Goal: Task Accomplishment & Management: Manage account settings

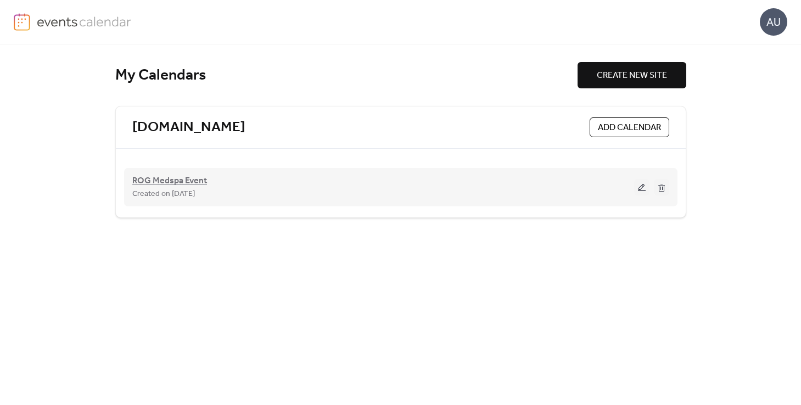
click at [198, 186] on span "ROG Medspa Event" at bounding box center [169, 181] width 75 height 13
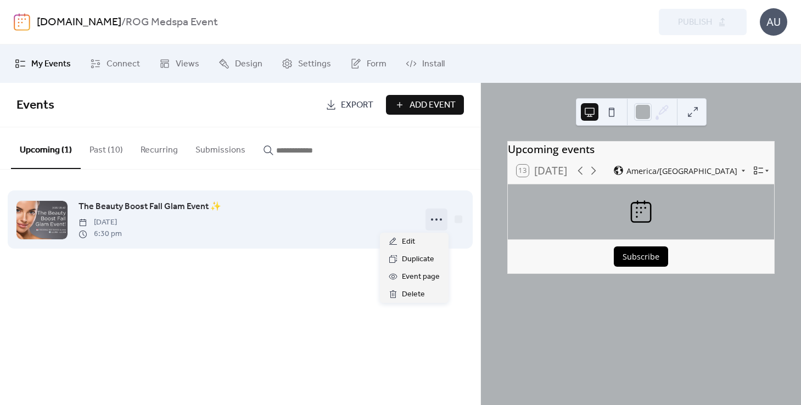
click at [439, 219] on icon at bounding box center [437, 220] width 18 height 18
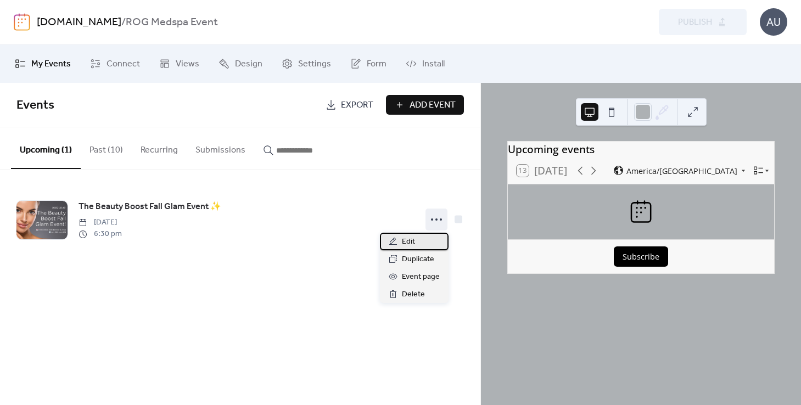
click at [403, 244] on span "Edit" at bounding box center [408, 242] width 13 height 13
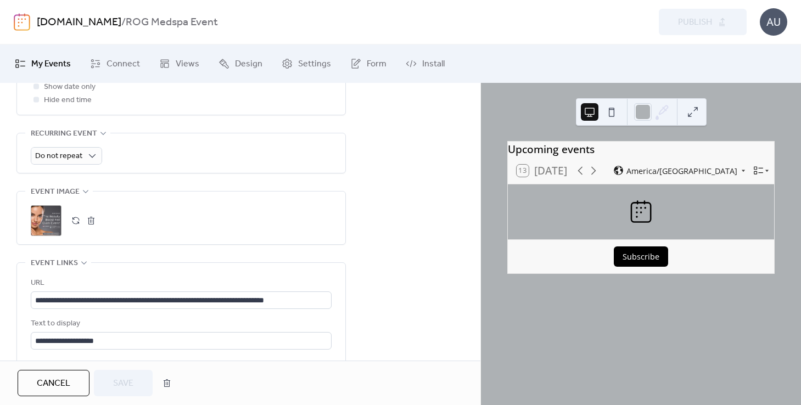
scroll to position [496, 0]
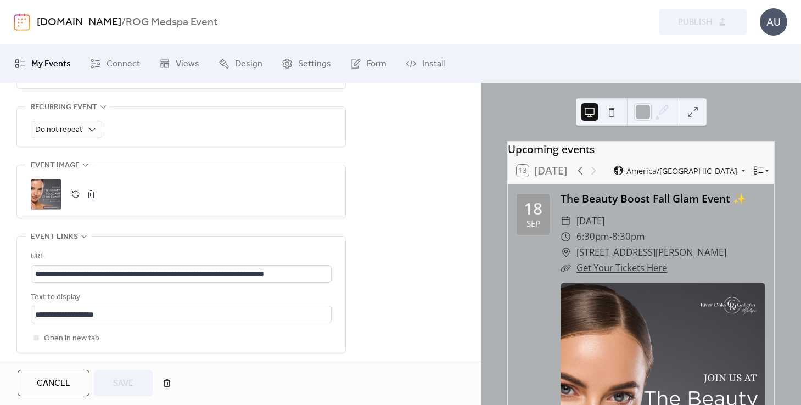
click at [49, 197] on div ";" at bounding box center [46, 194] width 31 height 31
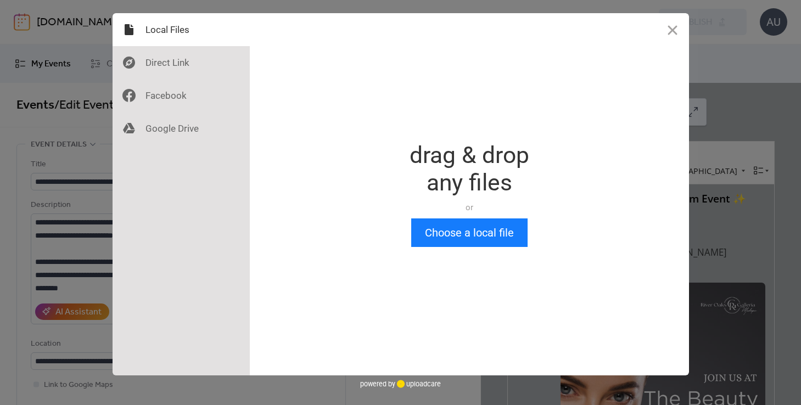
scroll to position [0, 0]
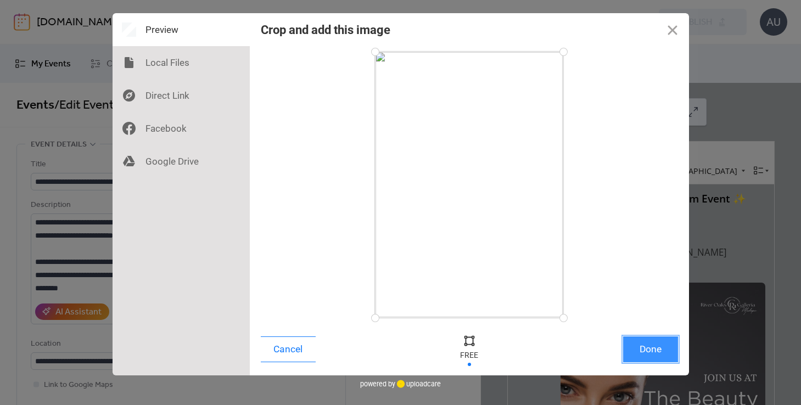
click at [655, 353] on button "Done" at bounding box center [651, 350] width 55 height 26
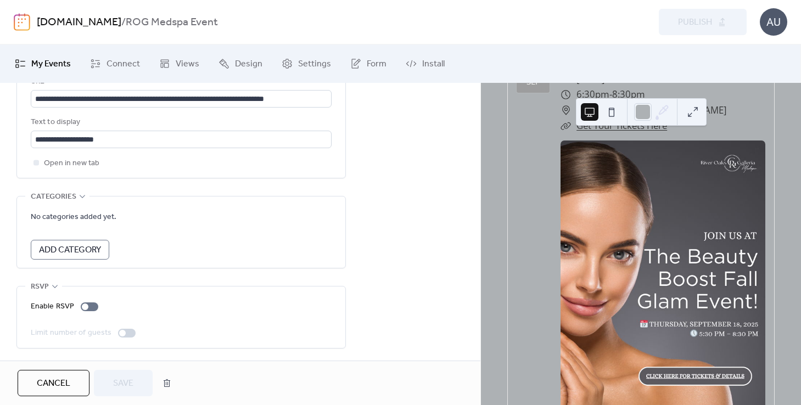
scroll to position [146, 0]
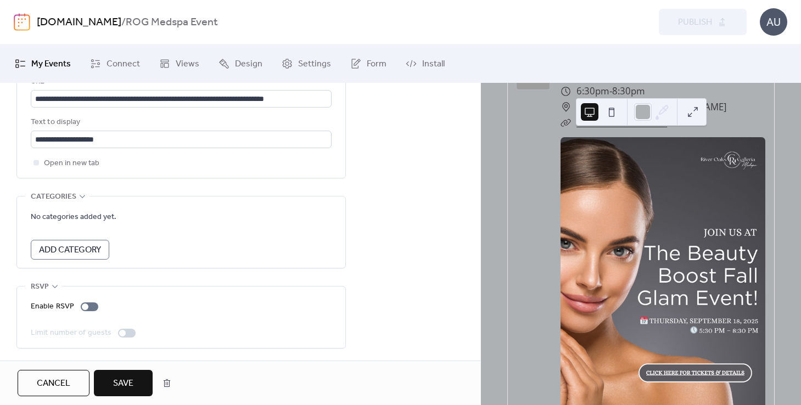
click at [120, 379] on span "Save" at bounding box center [123, 383] width 20 height 13
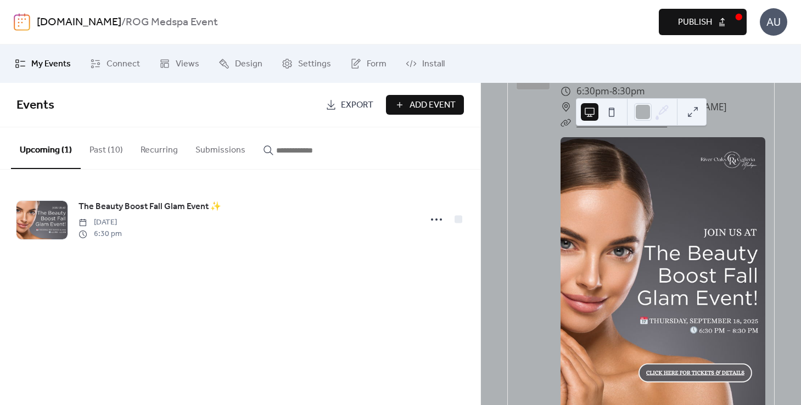
click at [693, 19] on span "Publish" at bounding box center [695, 22] width 34 height 13
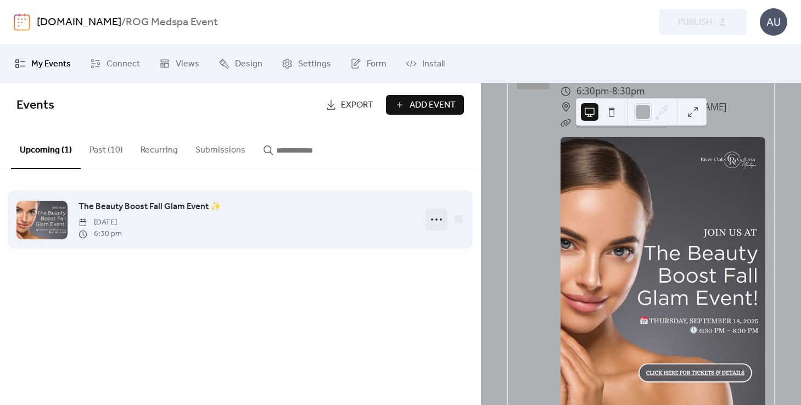
click at [436, 220] on circle at bounding box center [437, 220] width 2 height 2
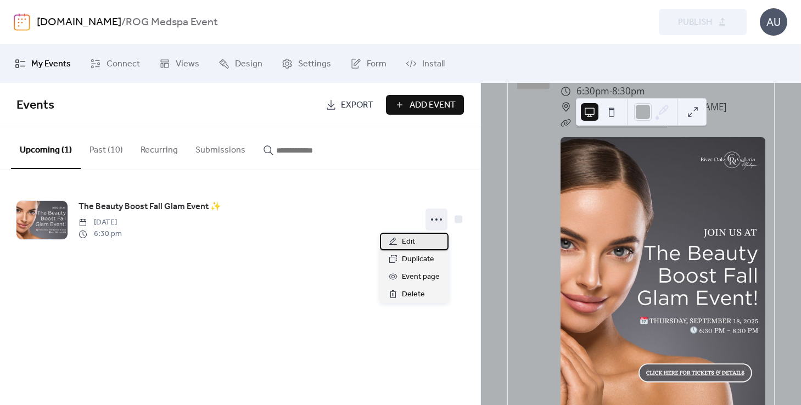
click at [408, 238] on span "Edit" at bounding box center [408, 242] width 13 height 13
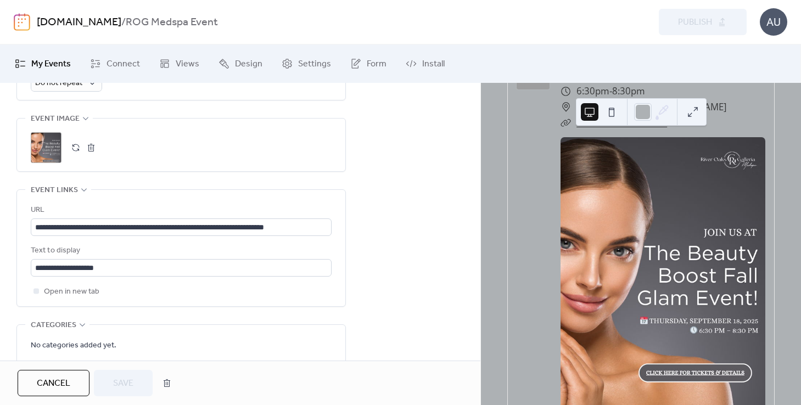
scroll to position [527, 0]
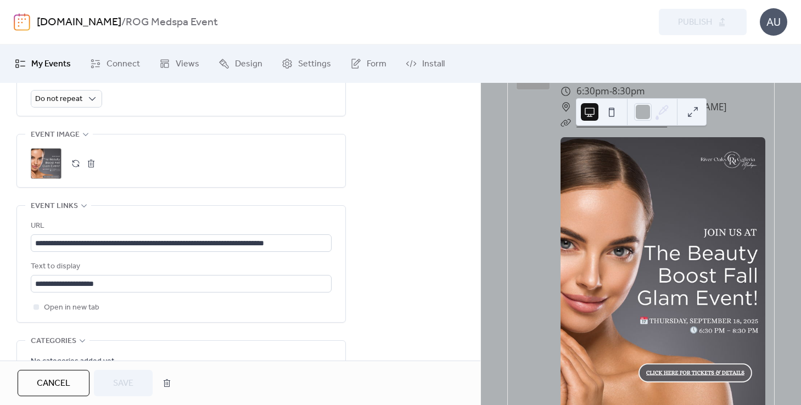
click at [51, 166] on div ";" at bounding box center [46, 163] width 31 height 31
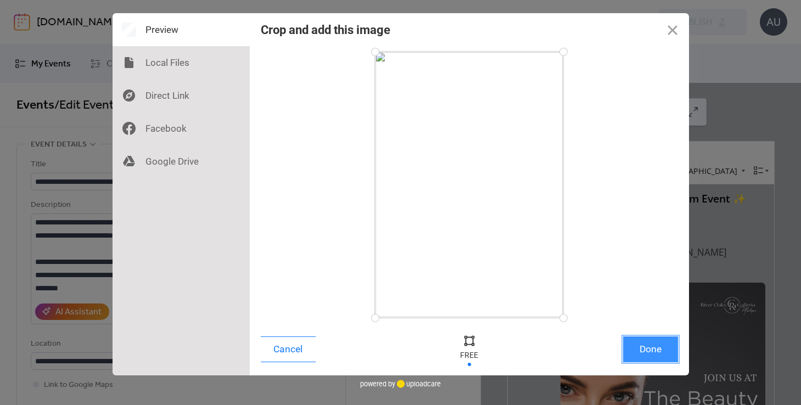
click at [648, 349] on button "Done" at bounding box center [651, 350] width 55 height 26
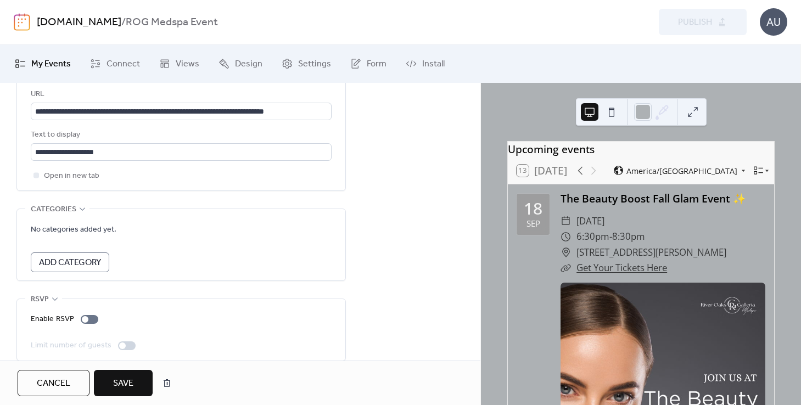
scroll to position [672, 0]
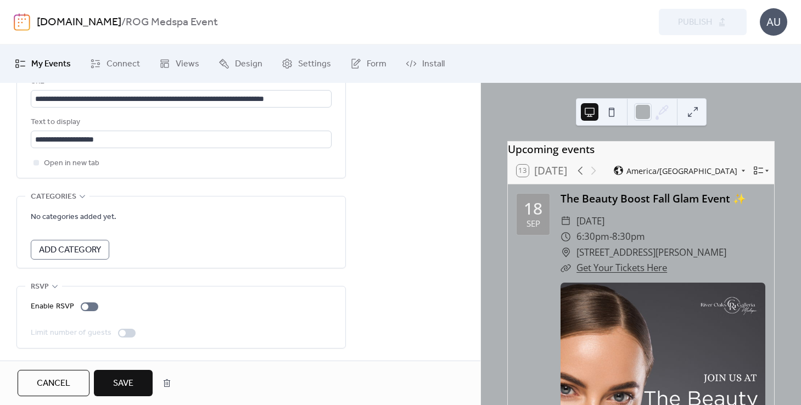
click at [124, 386] on span "Save" at bounding box center [123, 383] width 20 height 13
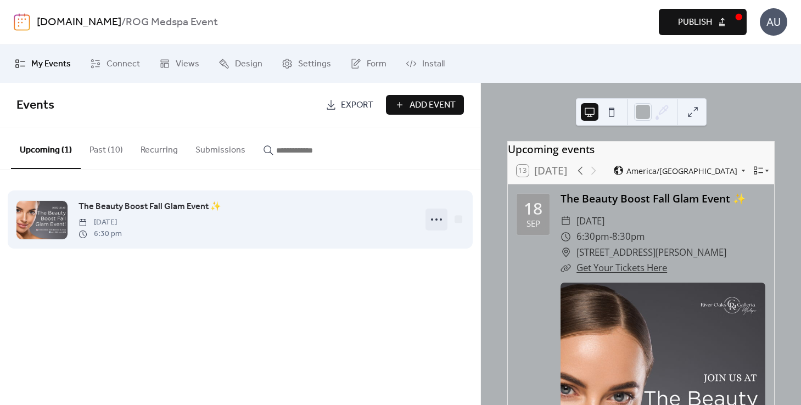
click at [435, 219] on icon at bounding box center [437, 220] width 18 height 18
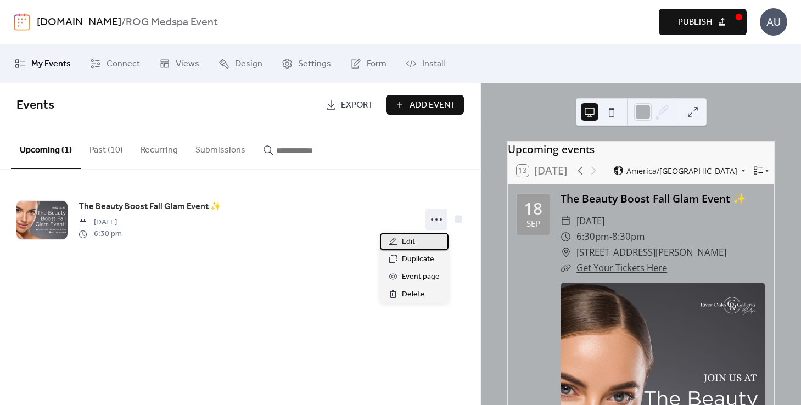
click at [410, 239] on span "Edit" at bounding box center [408, 242] width 13 height 13
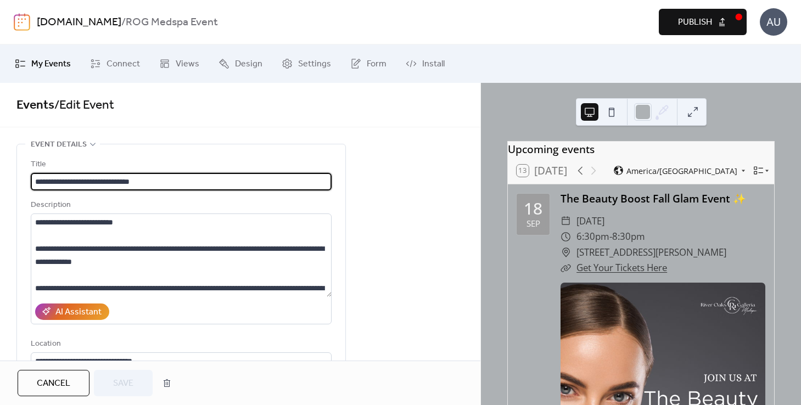
scroll to position [672, 0]
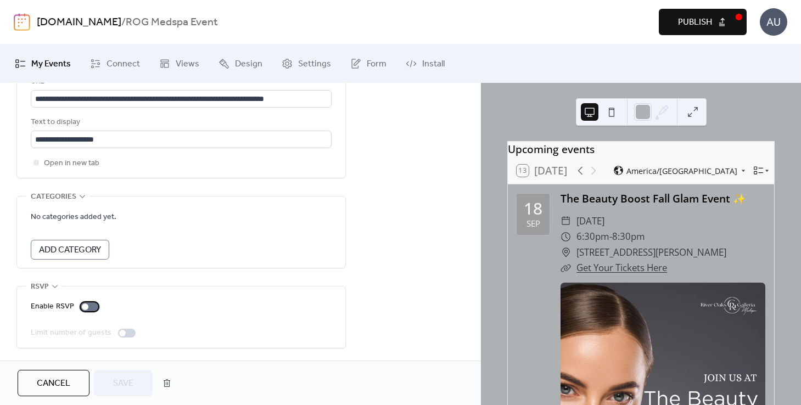
click at [90, 307] on div at bounding box center [90, 307] width 18 height 9
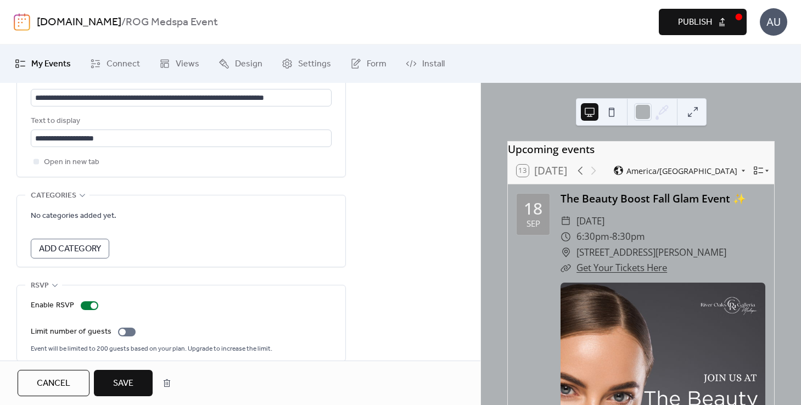
click at [115, 380] on span "Save" at bounding box center [123, 383] width 20 height 13
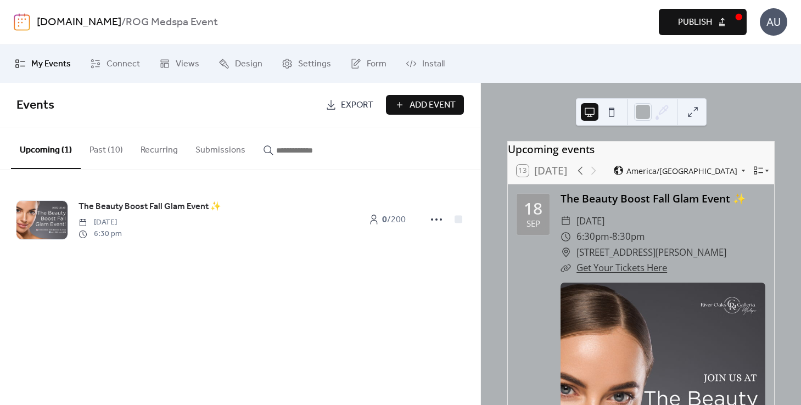
click at [704, 25] on span "Publish" at bounding box center [695, 22] width 34 height 13
